Goal: Find specific page/section: Find specific page/section

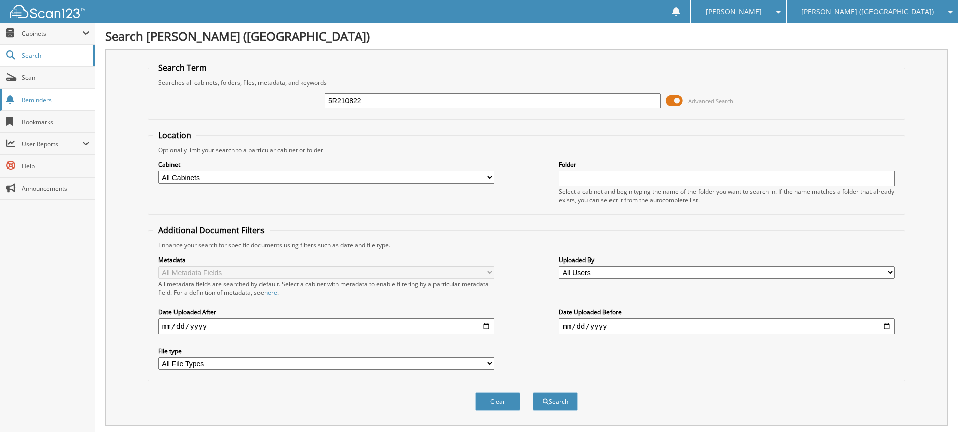
type input "5R210822"
click at [533, 392] on button "Search" at bounding box center [555, 401] width 45 height 19
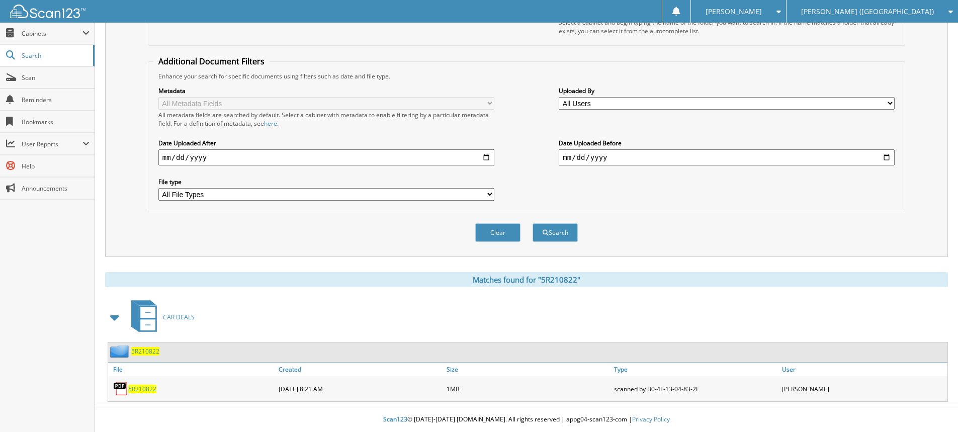
scroll to position [170, 0]
click at [910, 10] on span "[PERSON_NAME] ([GEOGRAPHIC_DATA])" at bounding box center [867, 12] width 133 height 6
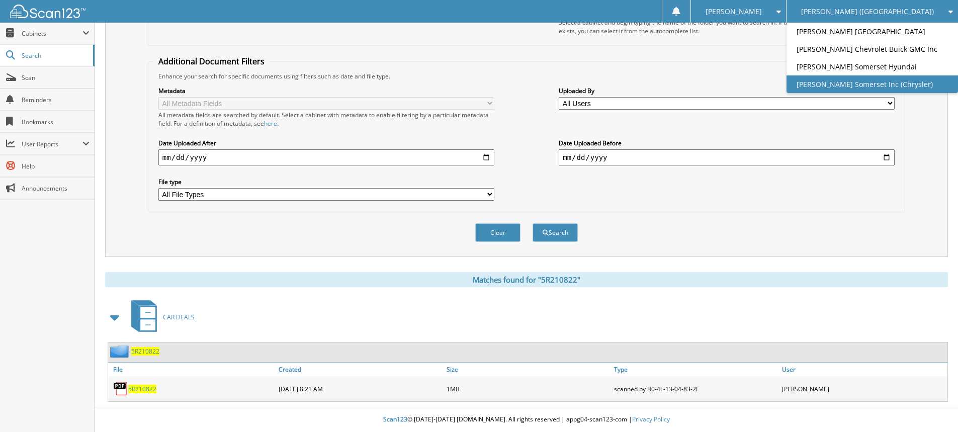
click at [911, 82] on link "[PERSON_NAME] Somerset Inc (Chrysler)" at bounding box center [873, 84] width 172 height 18
